Goal: Entertainment & Leisure: Consume media (video, audio)

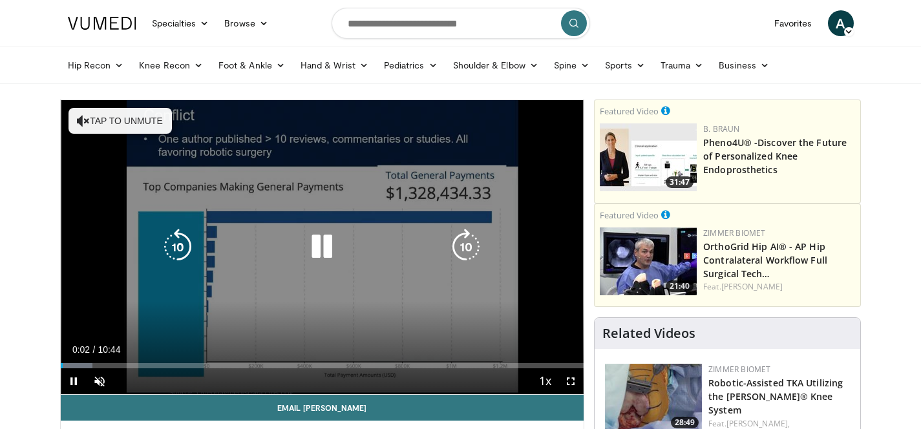
click at [136, 120] on button "Tap to unmute" at bounding box center [120, 121] width 103 height 26
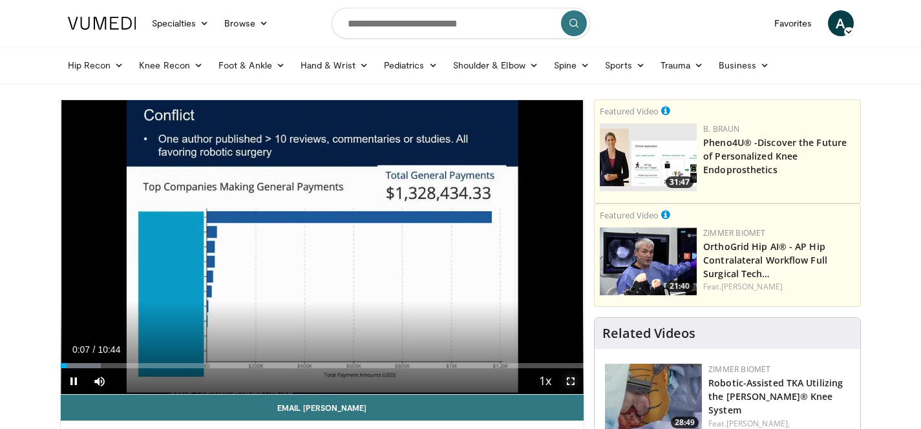
click at [569, 385] on span "Video Player" at bounding box center [571, 382] width 26 height 26
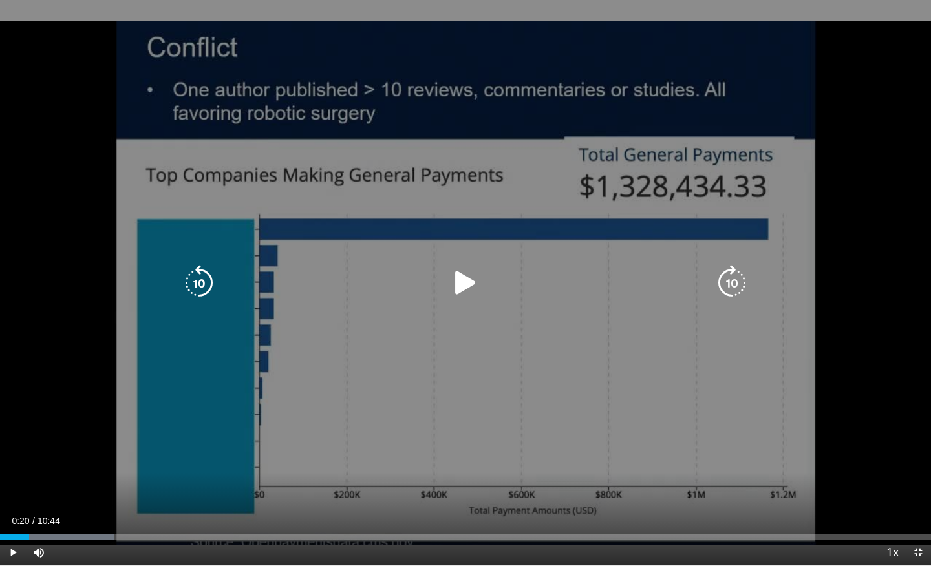
click at [605, 394] on div "10 seconds Tap to unmute" at bounding box center [465, 283] width 931 height 566
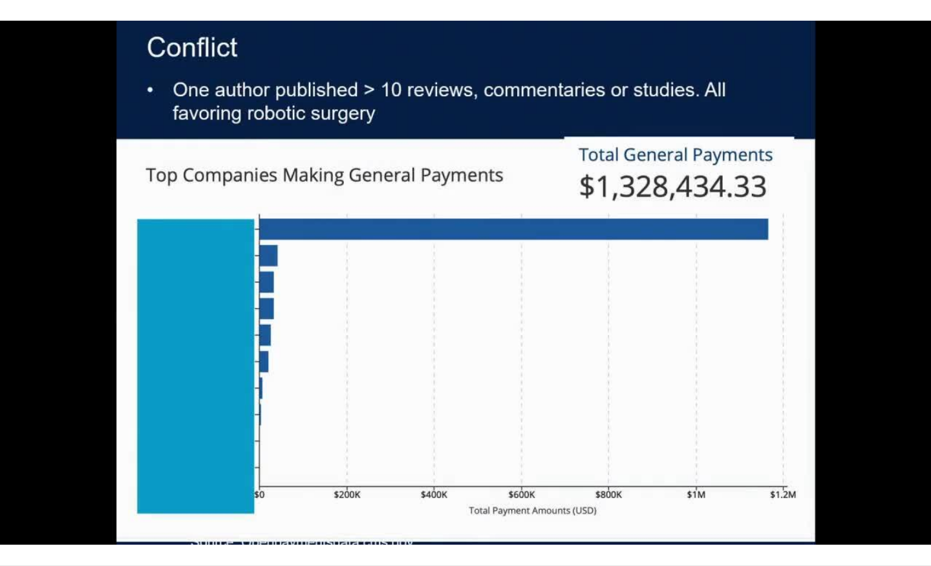
click at [86, 429] on video-js "**********" at bounding box center [465, 283] width 931 height 566
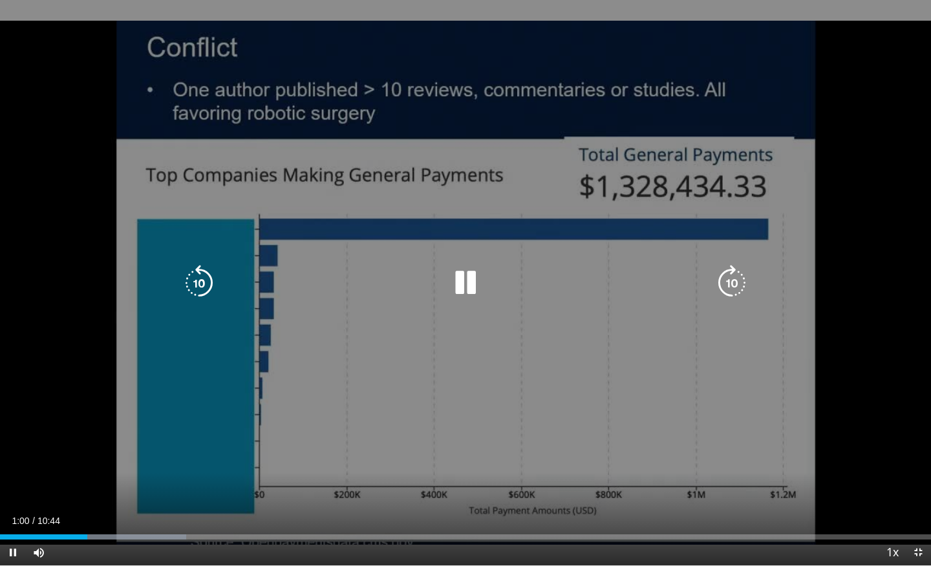
click at [126, 429] on div "10 seconds Tap to unmute" at bounding box center [465, 283] width 931 height 566
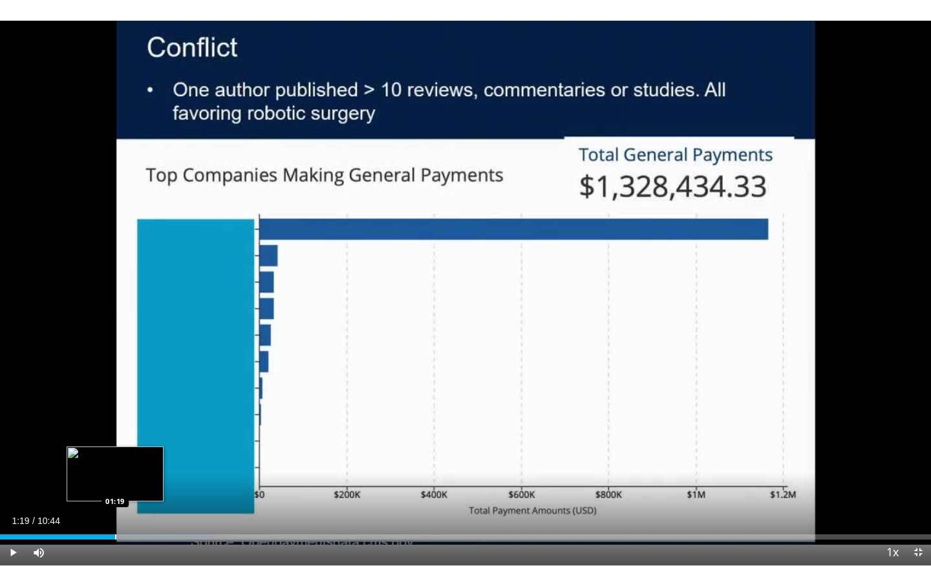
click at [115, 429] on div "Progress Bar" at bounding box center [115, 537] width 1 height 5
click at [112, 429] on div "Progress Bar" at bounding box center [112, 537] width 1 height 5
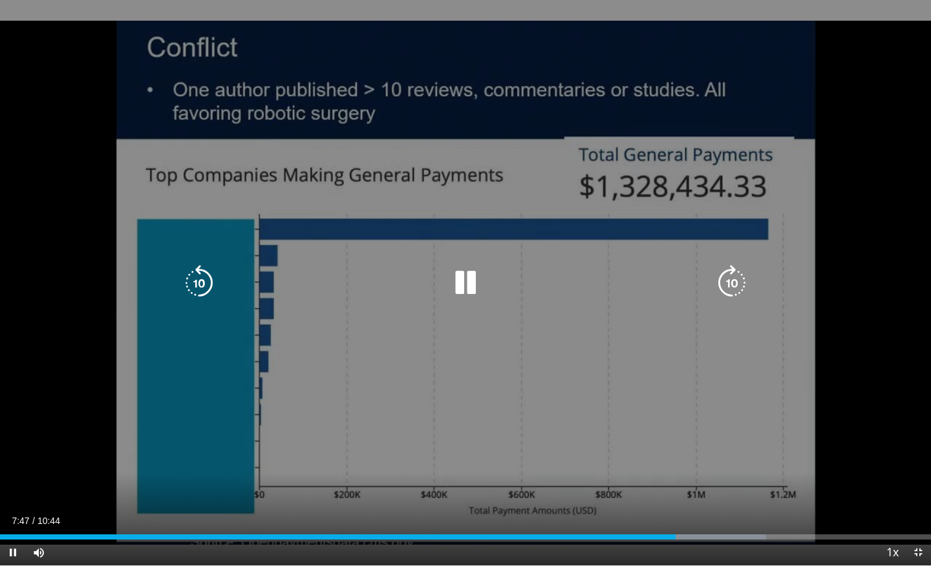
click at [312, 429] on div "10 seconds Tap to unmute" at bounding box center [465, 283] width 931 height 566
click at [470, 295] on icon "Video Player" at bounding box center [465, 283] width 36 height 36
click at [489, 427] on div "10 seconds Tap to unmute" at bounding box center [465, 283] width 931 height 566
click at [468, 284] on icon "Video Player" at bounding box center [465, 283] width 36 height 36
click at [517, 429] on div "10 seconds Tap to unmute" at bounding box center [465, 283] width 931 height 566
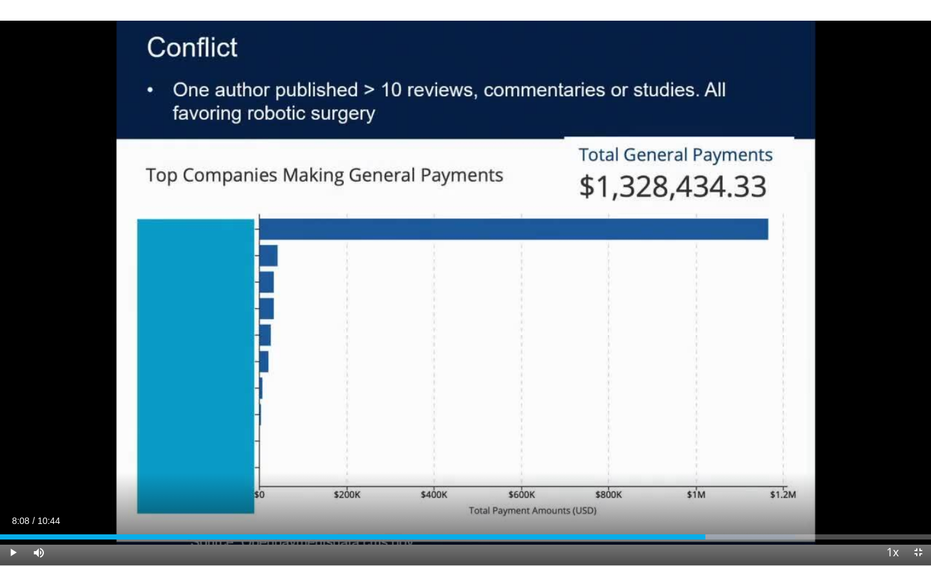
click at [461, 429] on video-js "**********" at bounding box center [465, 283] width 931 height 566
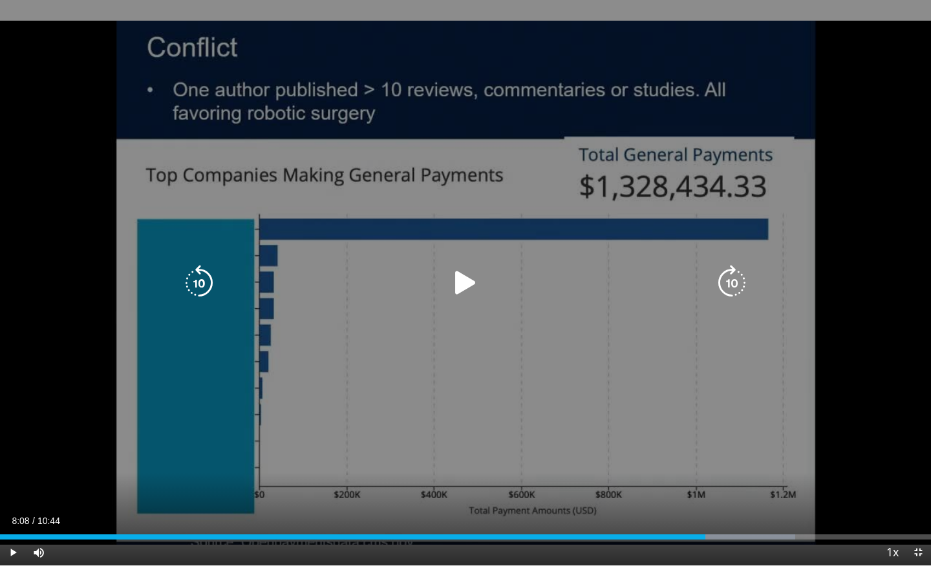
click at [473, 280] on icon "Video Player" at bounding box center [465, 283] width 36 height 36
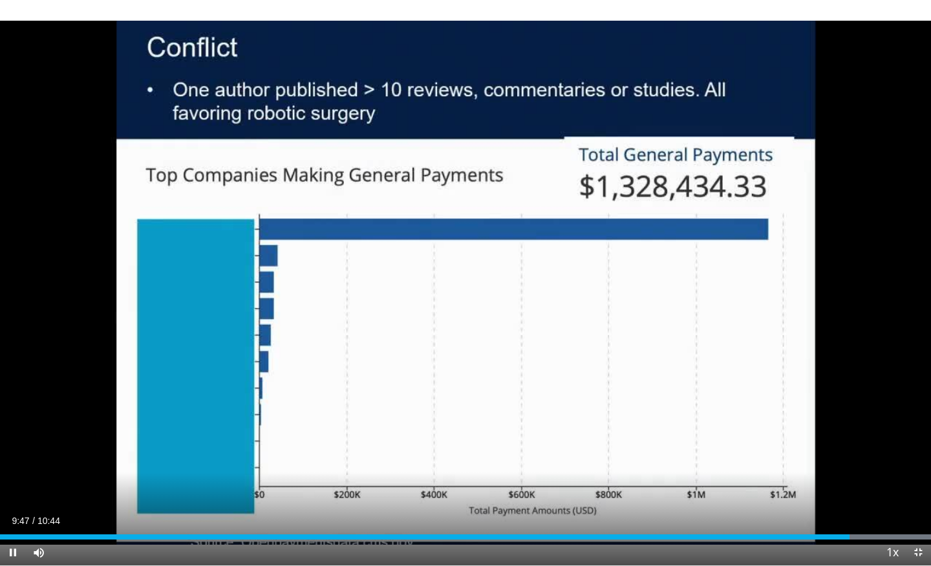
click at [546, 429] on div "Current Time 9:47 / Duration 10:44" at bounding box center [465, 521] width 931 height 12
click at [489, 429] on video-js "**********" at bounding box center [465, 283] width 931 height 566
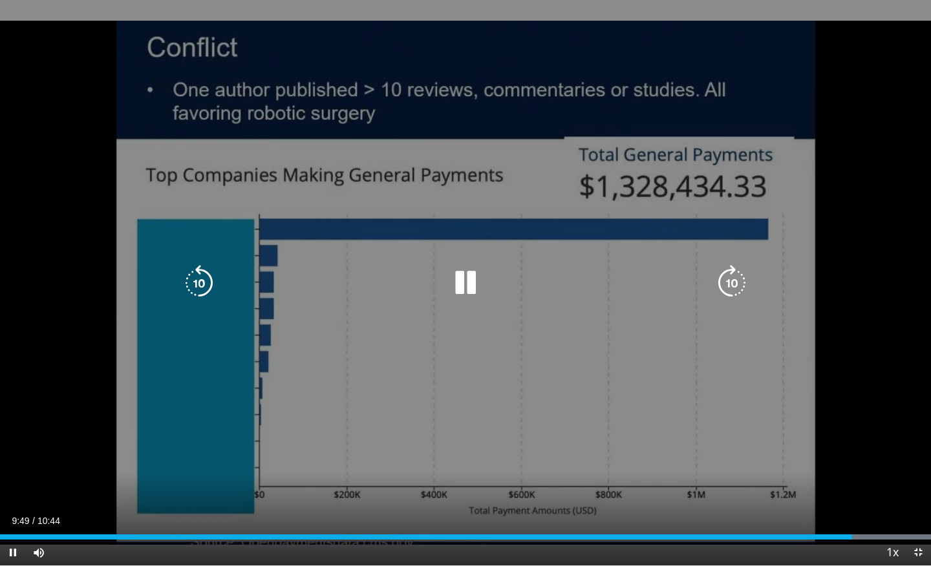
click at [513, 429] on div "10 seconds Tap to unmute" at bounding box center [465, 283] width 931 height 566
click at [525, 429] on div "10 seconds Tap to unmute" at bounding box center [465, 283] width 931 height 566
click at [494, 376] on div "10 seconds Tap to unmute" at bounding box center [465, 283] width 931 height 566
click at [502, 356] on div "10 seconds Tap to unmute" at bounding box center [465, 283] width 931 height 566
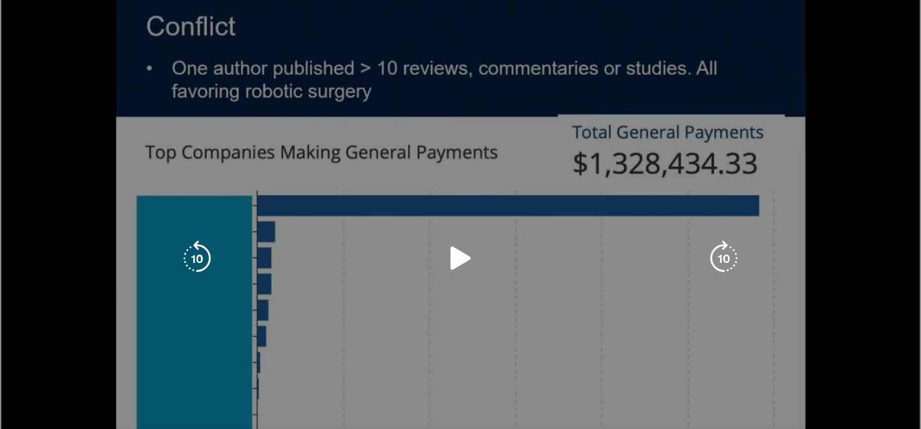
scroll to position [89, 0]
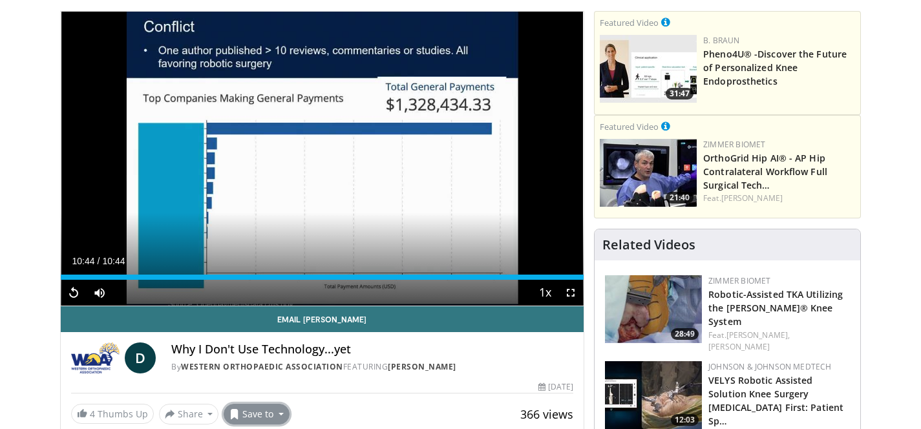
click at [274, 416] on button "Save to" at bounding box center [257, 414] width 66 height 21
click at [292, 356] on span "Add to Favorites" at bounding box center [280, 356] width 80 height 14
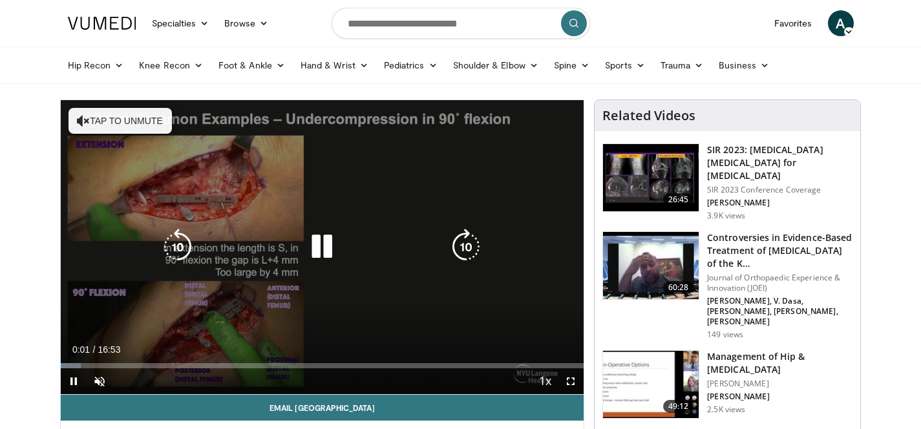
click at [158, 126] on button "Tap to unmute" at bounding box center [120, 121] width 103 height 26
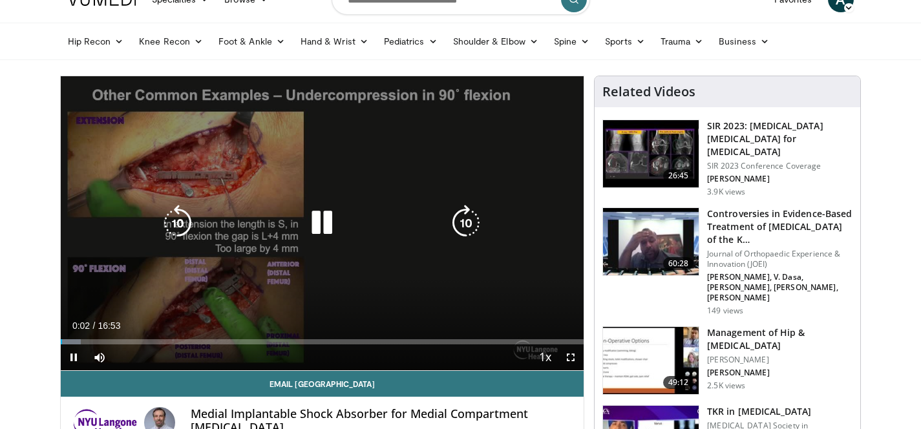
scroll to position [27, 0]
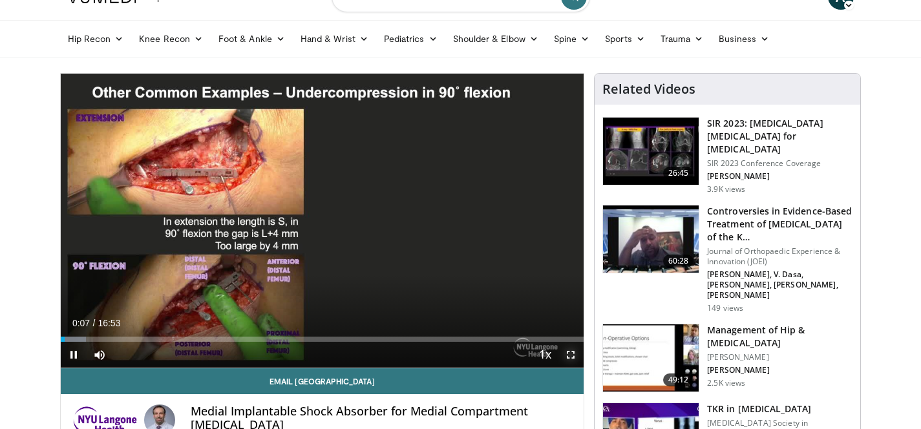
click at [572, 354] on span "Video Player" at bounding box center [571, 355] width 26 height 26
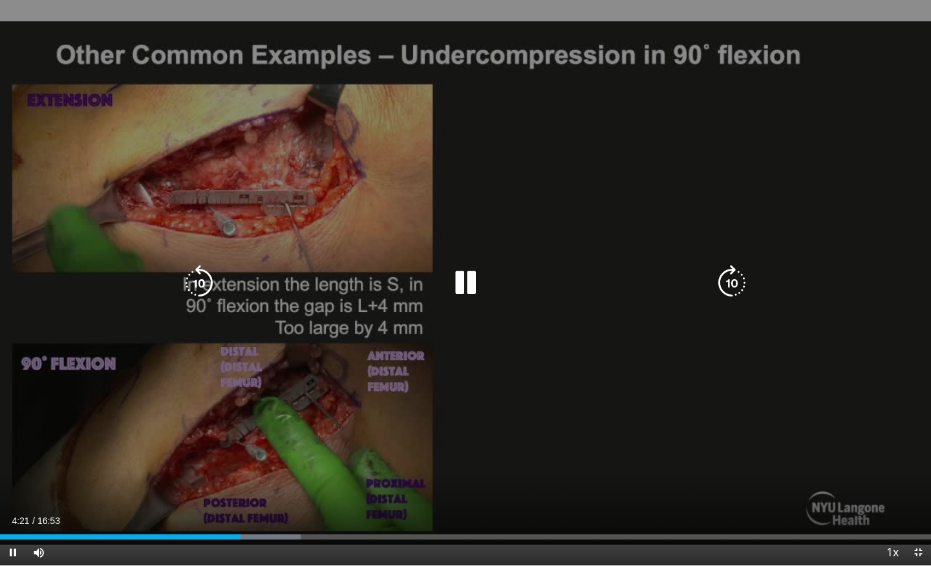
click at [541, 409] on div "20 seconds Tap to unmute" at bounding box center [465, 283] width 931 height 566
click at [573, 336] on div "20 seconds Tap to unmute" at bounding box center [465, 283] width 931 height 566
